Goal: Navigation & Orientation: Find specific page/section

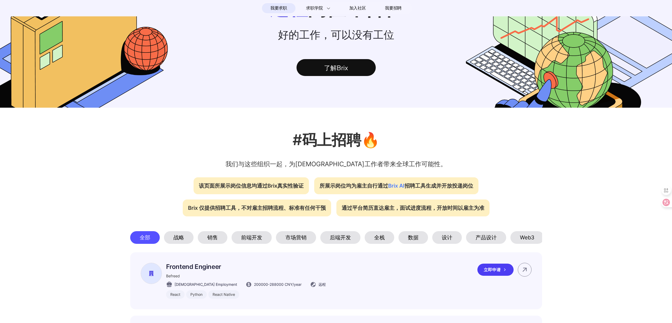
scroll to position [152, 0]
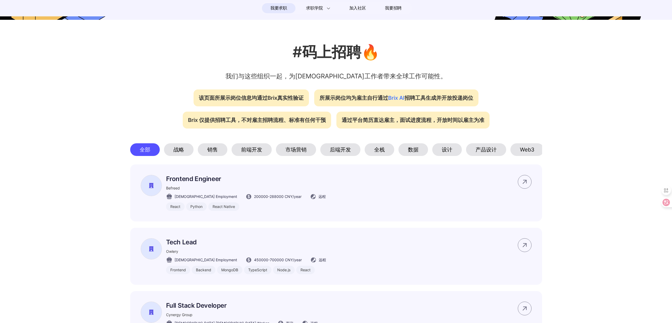
click at [338, 148] on div "后端开发" at bounding box center [340, 149] width 40 height 13
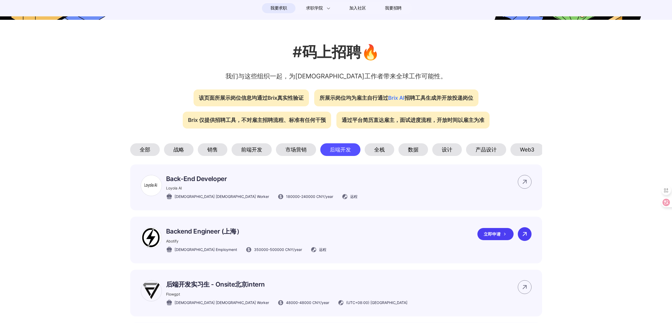
click at [522, 238] on icon at bounding box center [525, 234] width 8 height 8
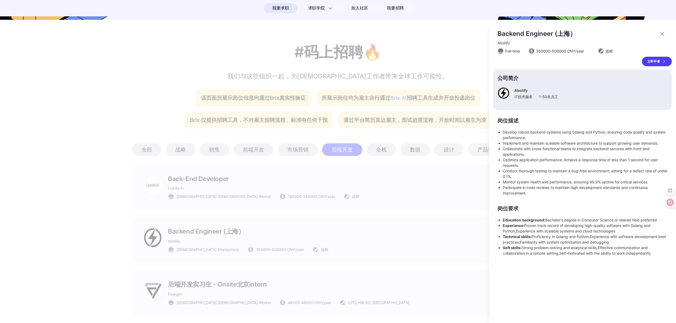
click at [332, 263] on div at bounding box center [338, 173] width 676 height 300
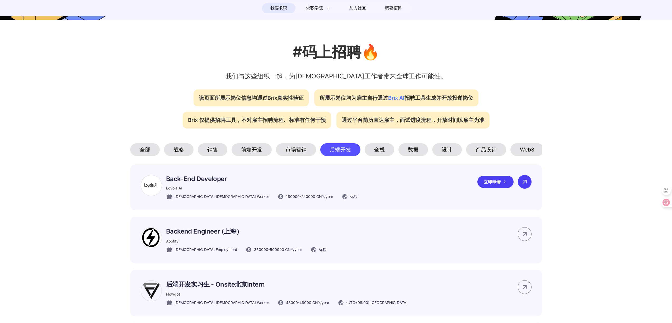
click at [523, 186] on icon at bounding box center [525, 182] width 8 height 8
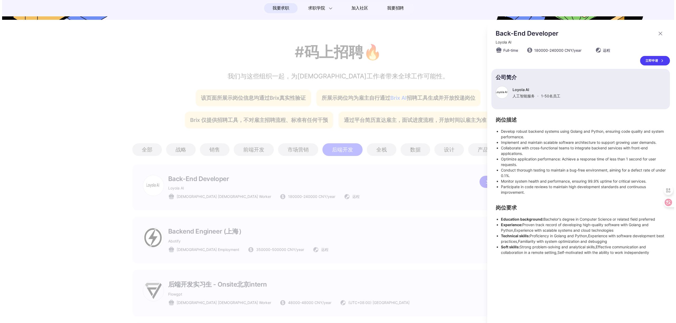
scroll to position [0, 0]
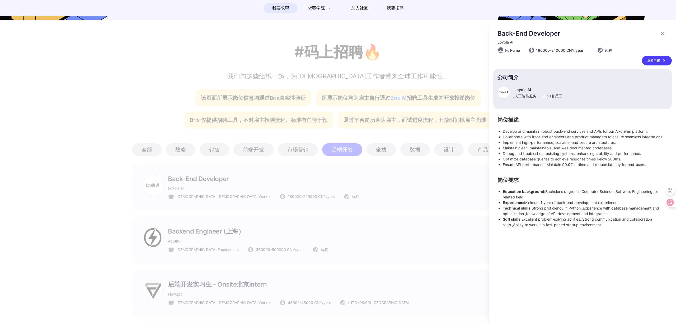
click at [437, 241] on div at bounding box center [338, 173] width 676 height 300
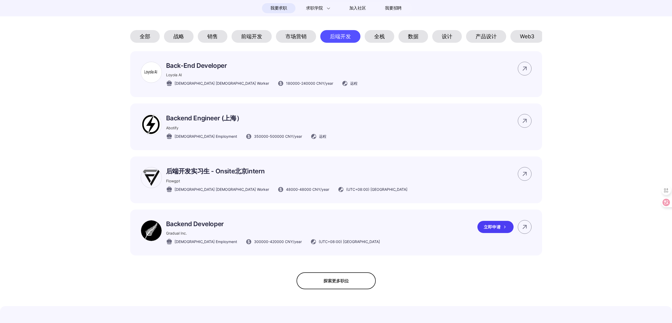
scroll to position [266, 0]
click at [523, 231] on icon at bounding box center [525, 227] width 8 height 8
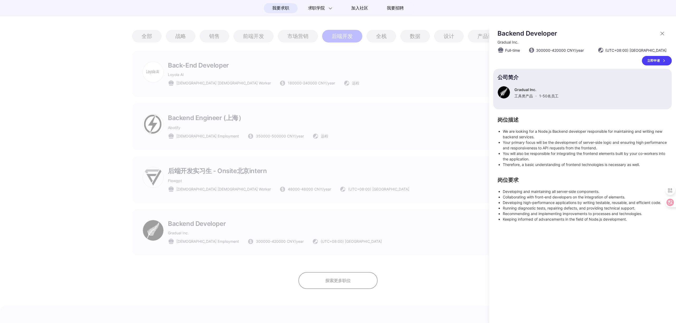
click at [346, 237] on div at bounding box center [338, 173] width 676 height 300
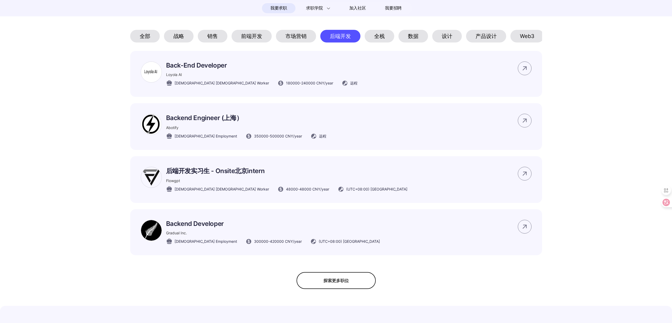
click at [325, 284] on div "探索更多职位" at bounding box center [336, 280] width 79 height 17
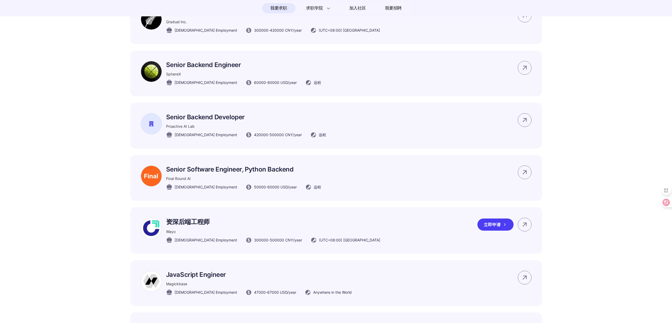
scroll to position [477, 0]
click at [530, 231] on div at bounding box center [525, 225] width 14 height 14
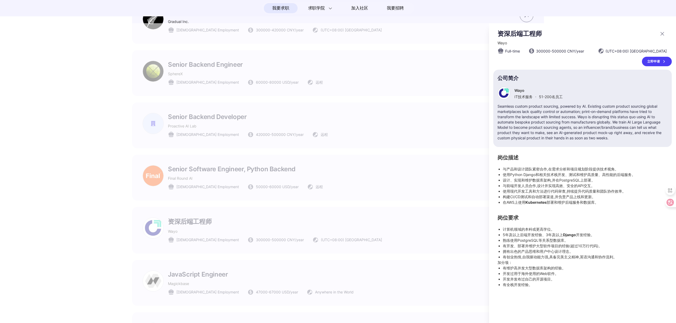
click at [389, 246] on div at bounding box center [338, 173] width 676 height 300
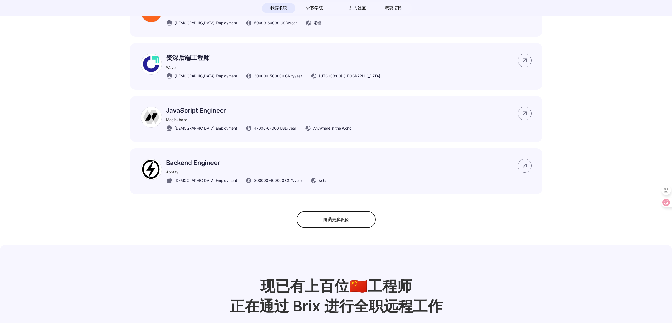
scroll to position [643, 0]
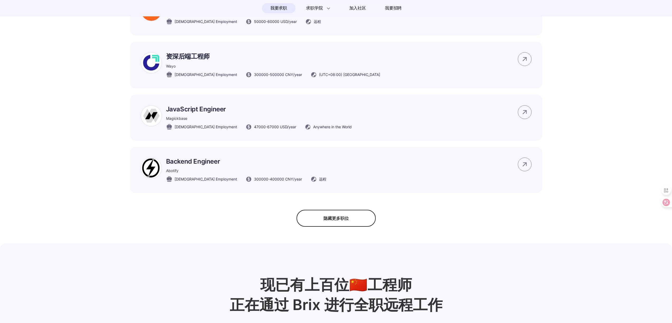
click at [340, 225] on div "隐藏更多职位" at bounding box center [336, 218] width 79 height 17
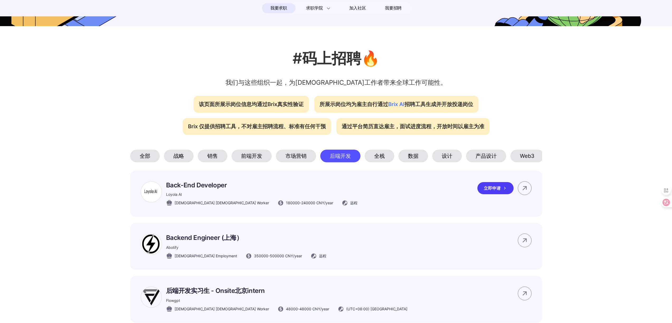
scroll to position [156, 0]
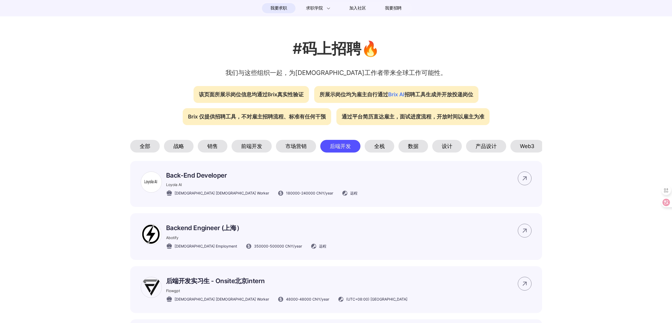
click at [257, 148] on div "前端开发" at bounding box center [252, 146] width 40 height 13
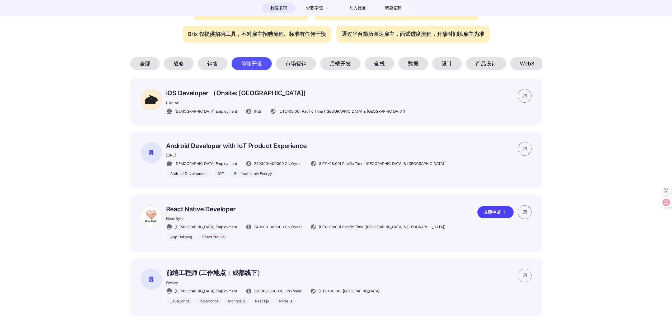
scroll to position [346, 0]
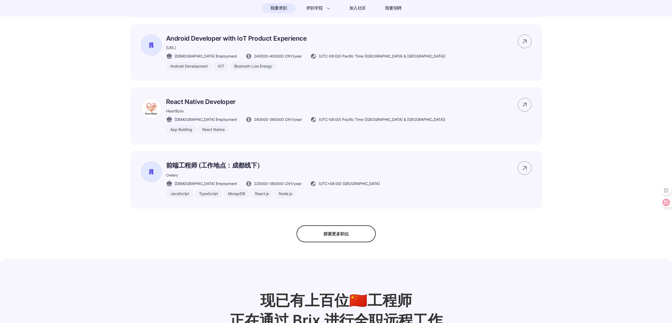
click at [347, 240] on div "探索更多职位" at bounding box center [336, 234] width 79 height 17
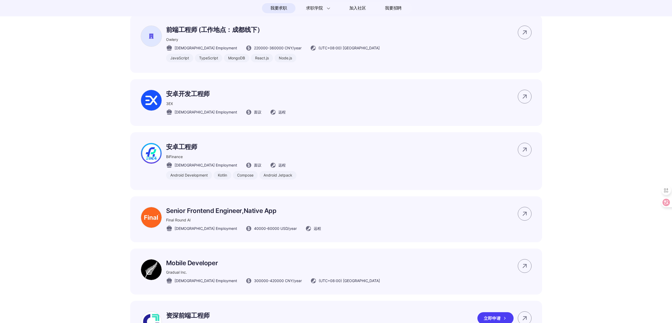
scroll to position [478, 0]
